Goal: Task Accomplishment & Management: Manage account settings

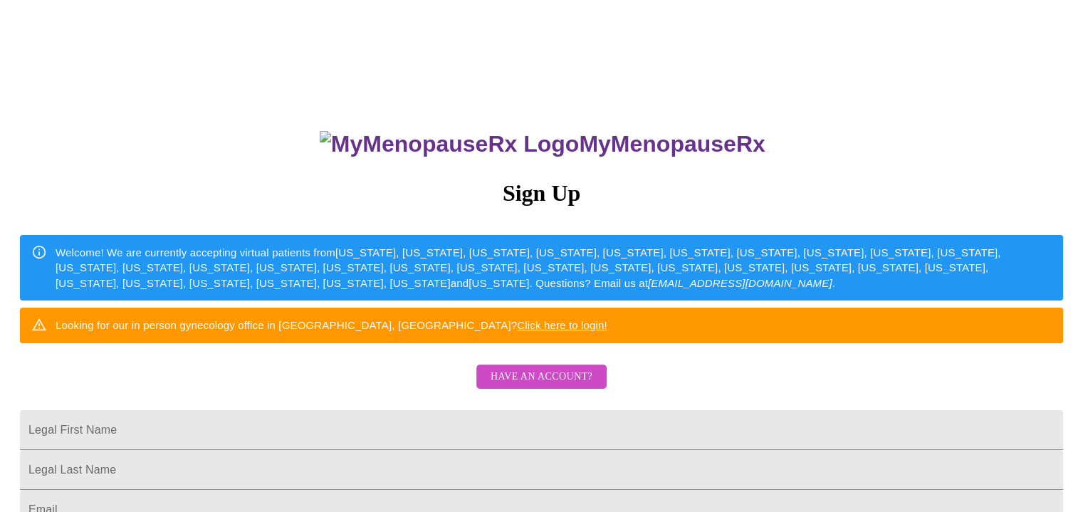
click at [585, 386] on span "Have an account?" at bounding box center [542, 377] width 102 height 18
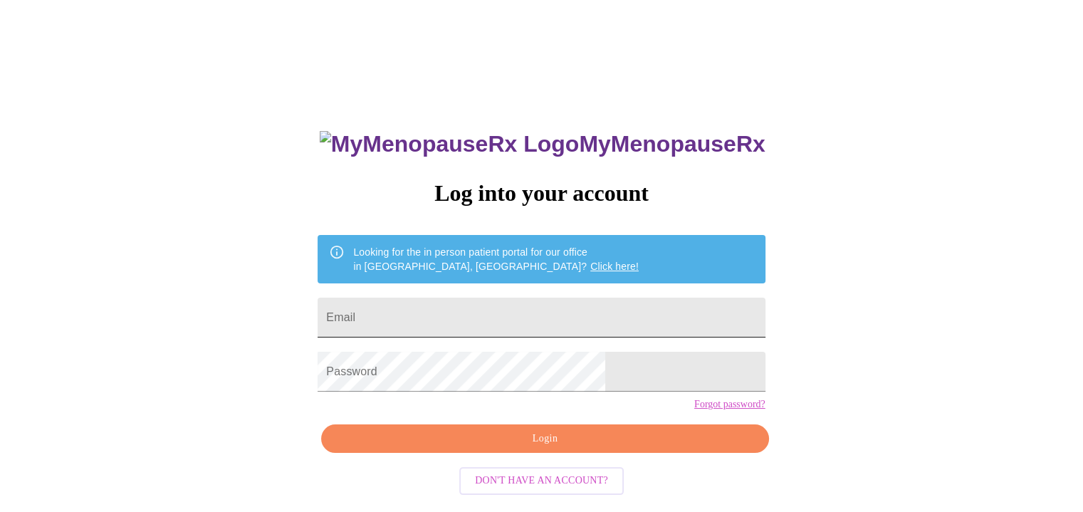
click at [456, 315] on input "Email" at bounding box center [541, 318] width 447 height 40
type input "[EMAIL_ADDRESS][DOMAIN_NAME]"
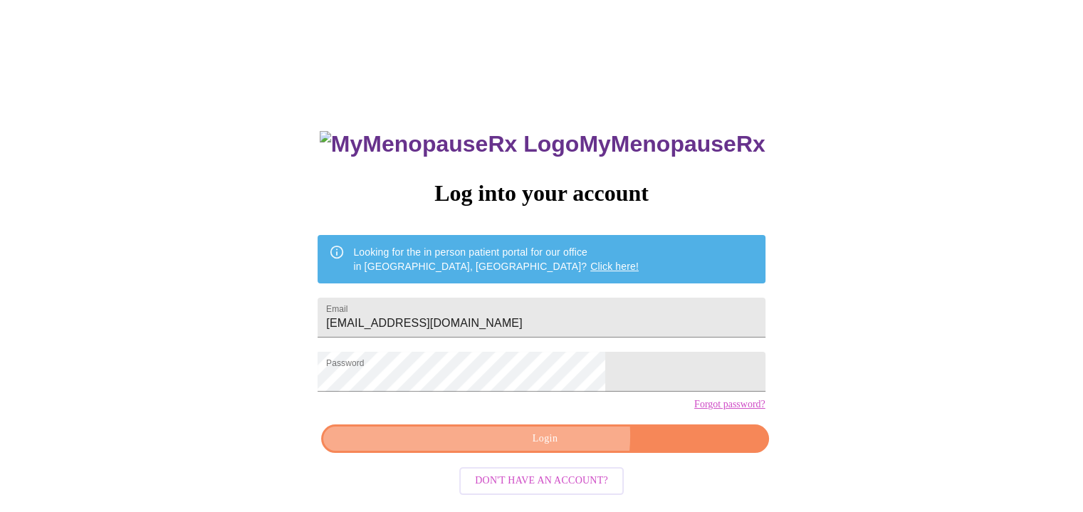
click at [555, 448] on span "Login" at bounding box center [545, 439] width 414 height 18
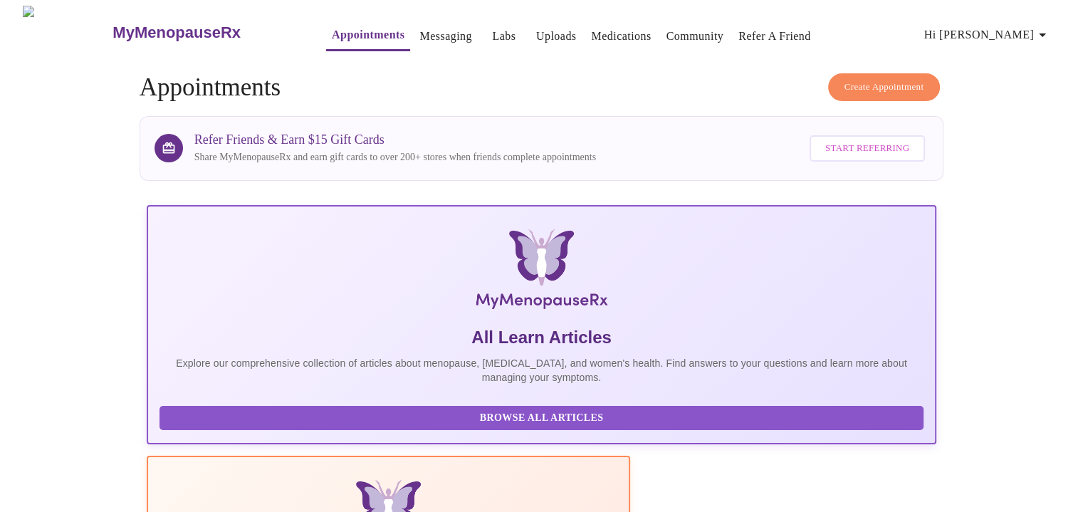
click at [1026, 21] on button "Hi [PERSON_NAME]" at bounding box center [988, 35] width 138 height 28
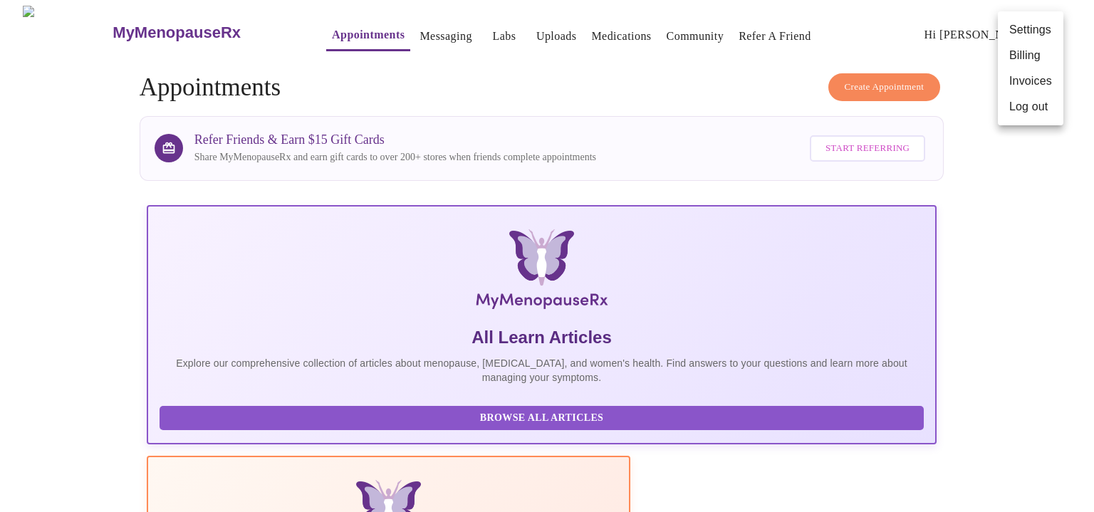
click at [1002, 355] on div at bounding box center [547, 256] width 1094 height 512
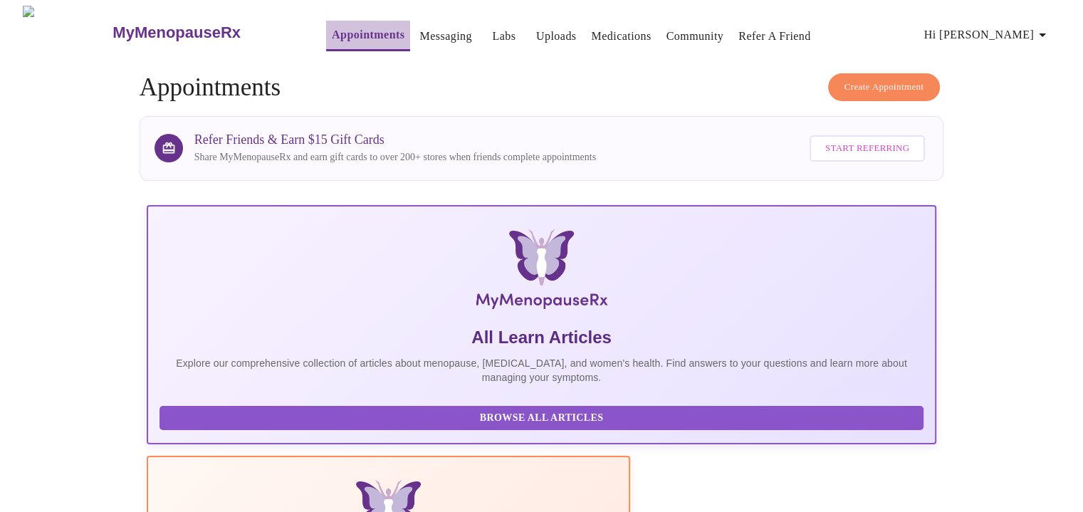
click at [332, 34] on link "Appointments" at bounding box center [368, 35] width 73 height 20
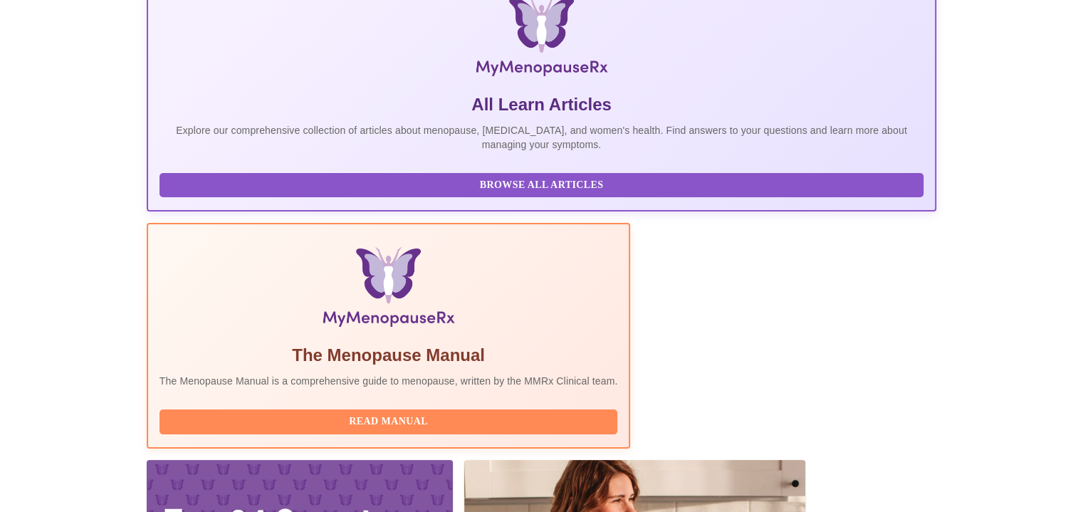
scroll to position [265, 0]
